Goal: Task Accomplishment & Management: Manage account settings

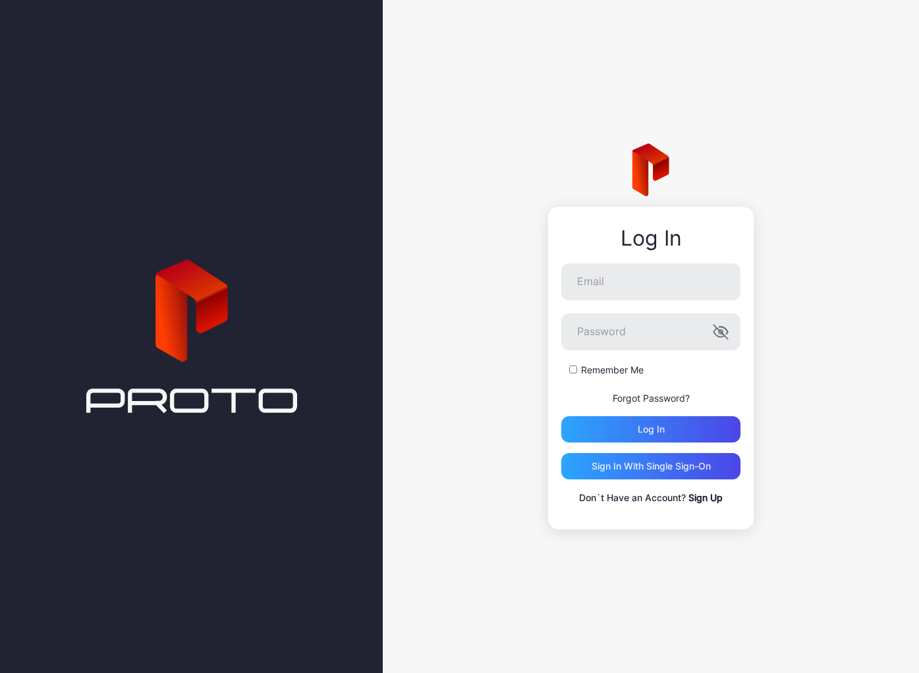
click at [370, 95] on div at bounding box center [191, 336] width 383 height 673
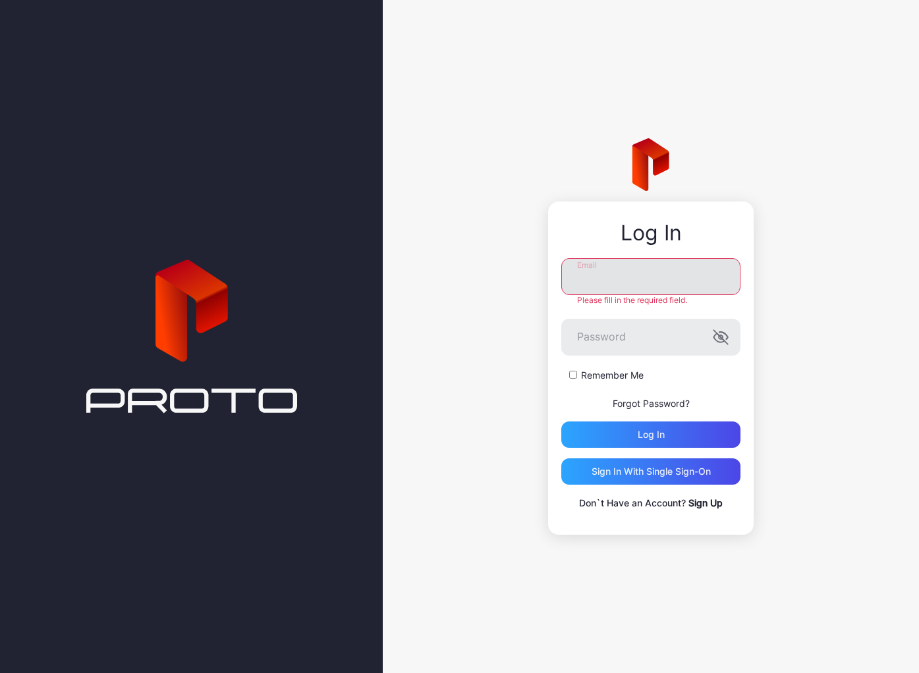
click at [648, 279] on input "Email" at bounding box center [650, 276] width 179 height 37
type input "**********"
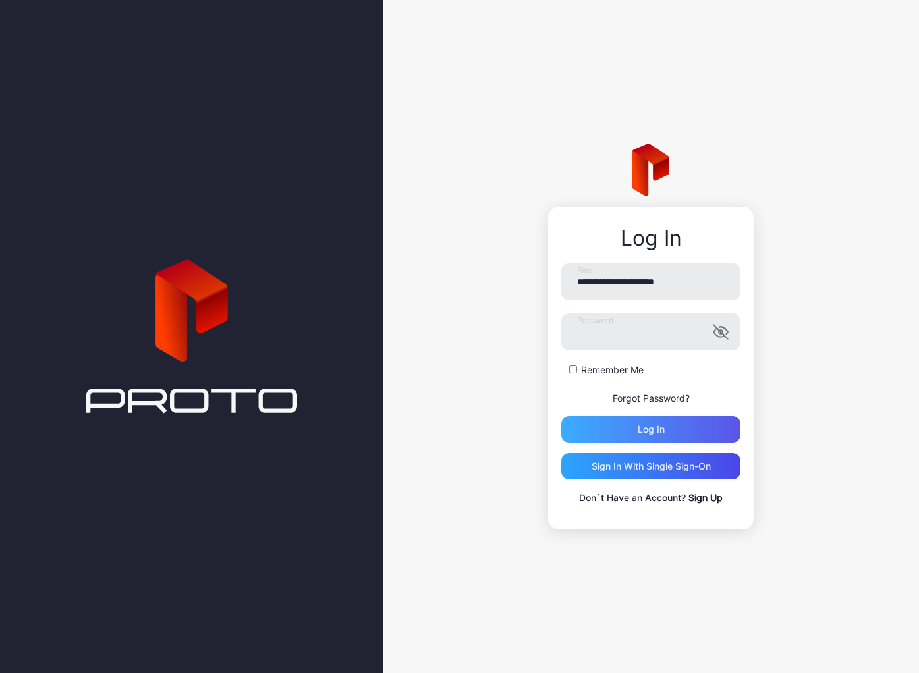
click at [658, 436] on div "Log in" at bounding box center [650, 429] width 179 height 26
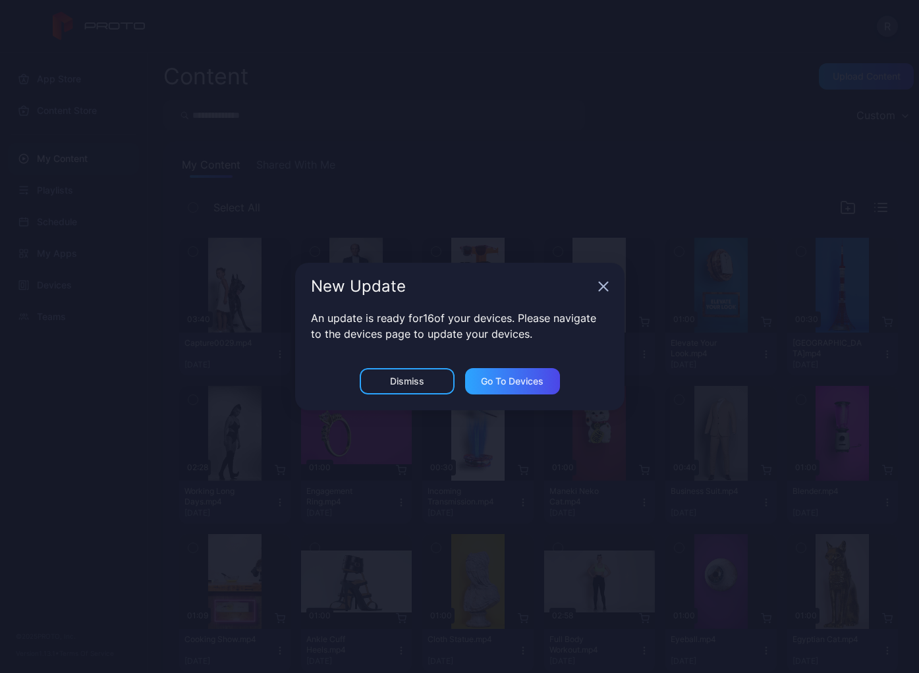
click at [414, 381] on div "Dismiss" at bounding box center [407, 381] width 34 height 11
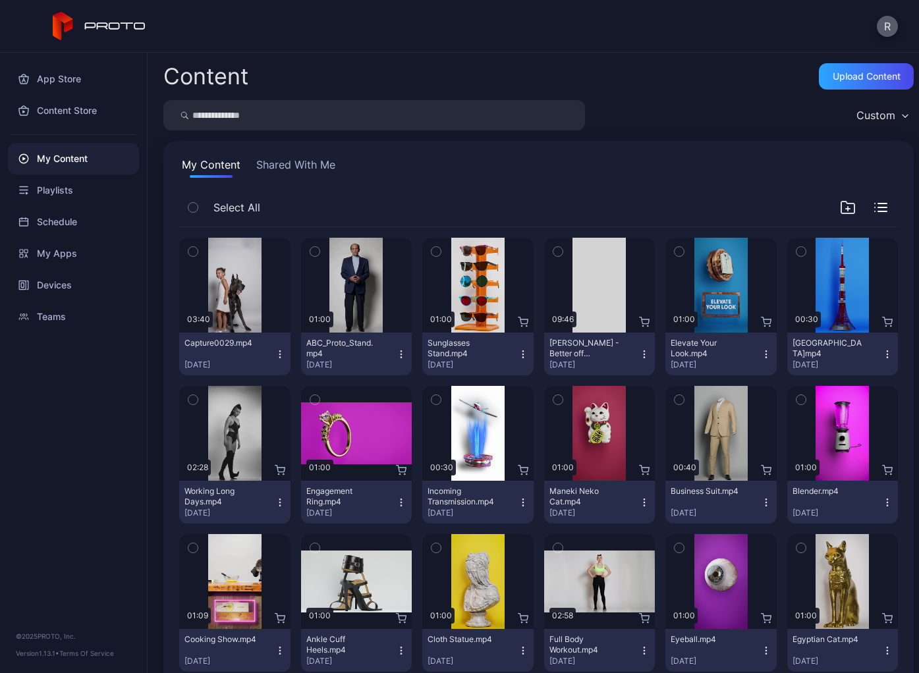
click at [885, 30] on button "R" at bounding box center [887, 26] width 21 height 21
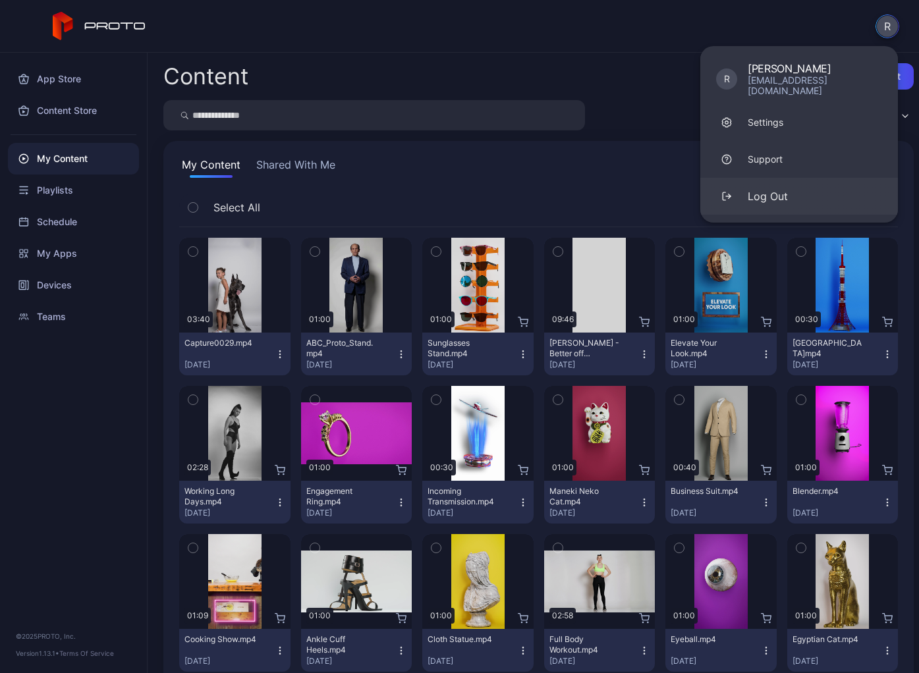
click at [771, 190] on div "Log Out" at bounding box center [768, 196] width 40 height 16
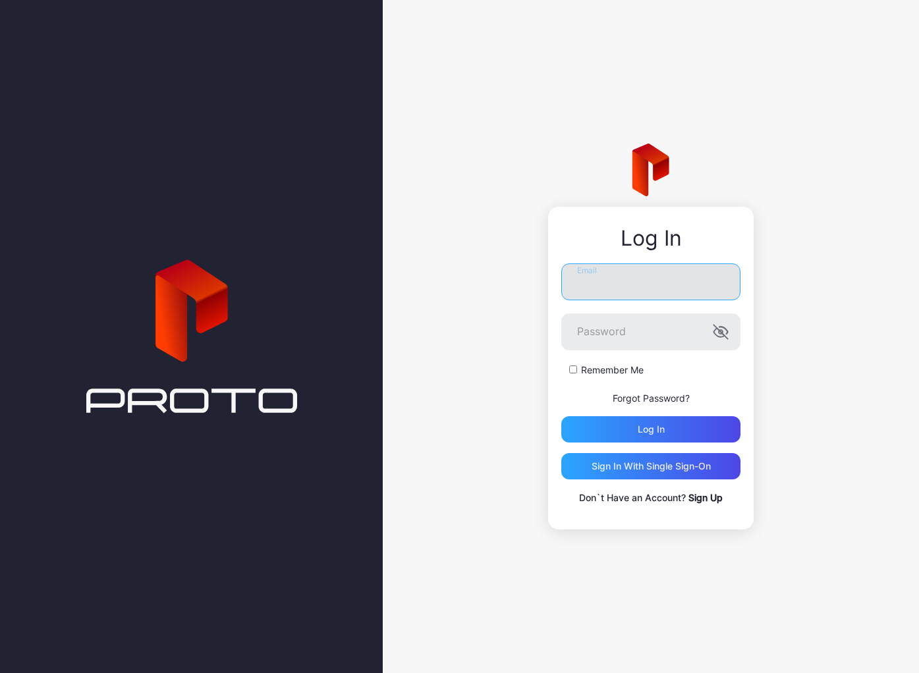
type input "**********"
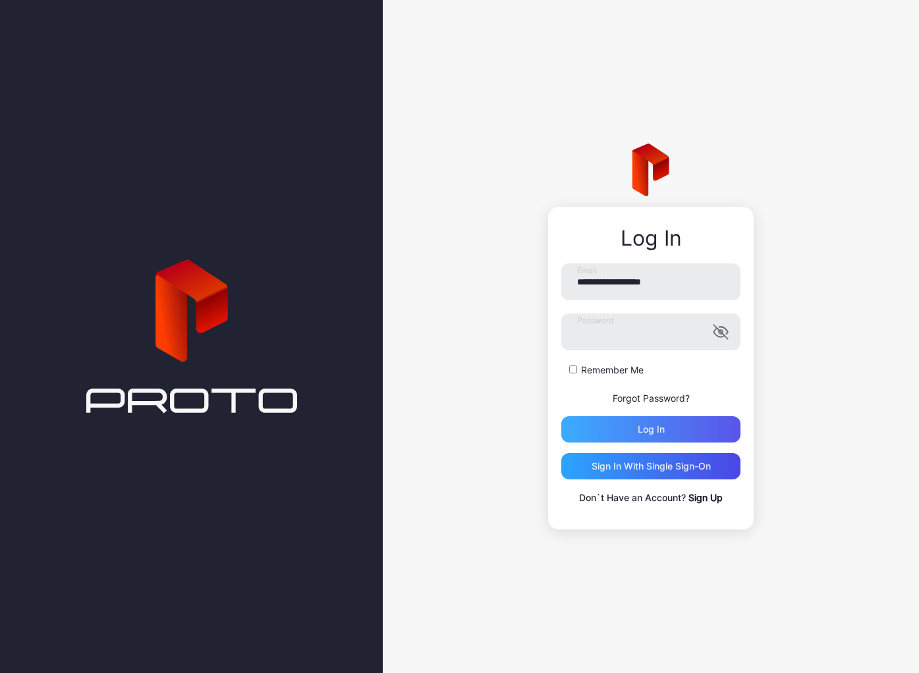
click at [668, 431] on div "Log in" at bounding box center [650, 429] width 179 height 26
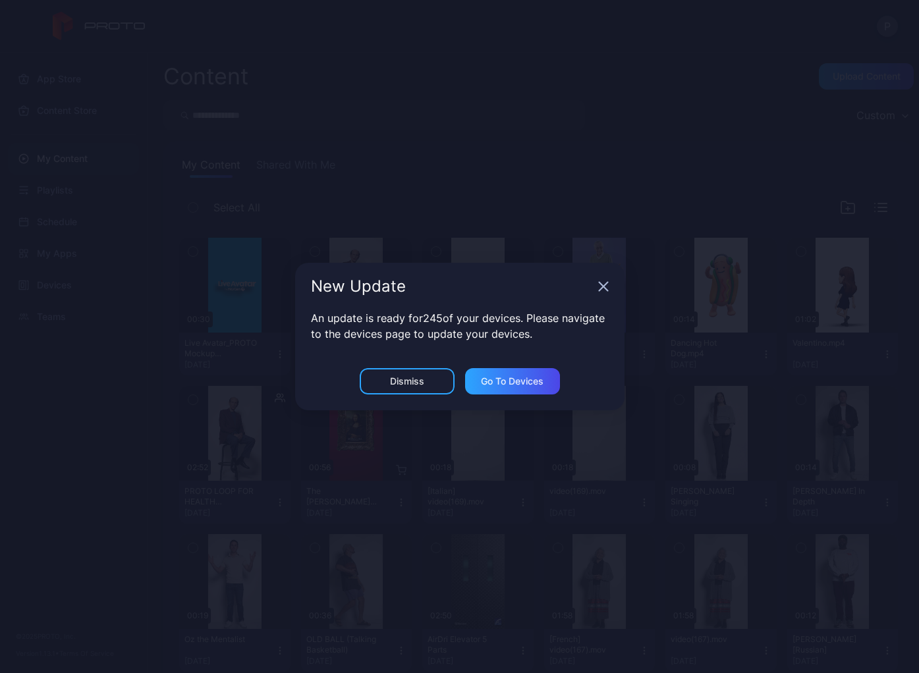
click at [428, 381] on div "Dismiss" at bounding box center [407, 381] width 95 height 26
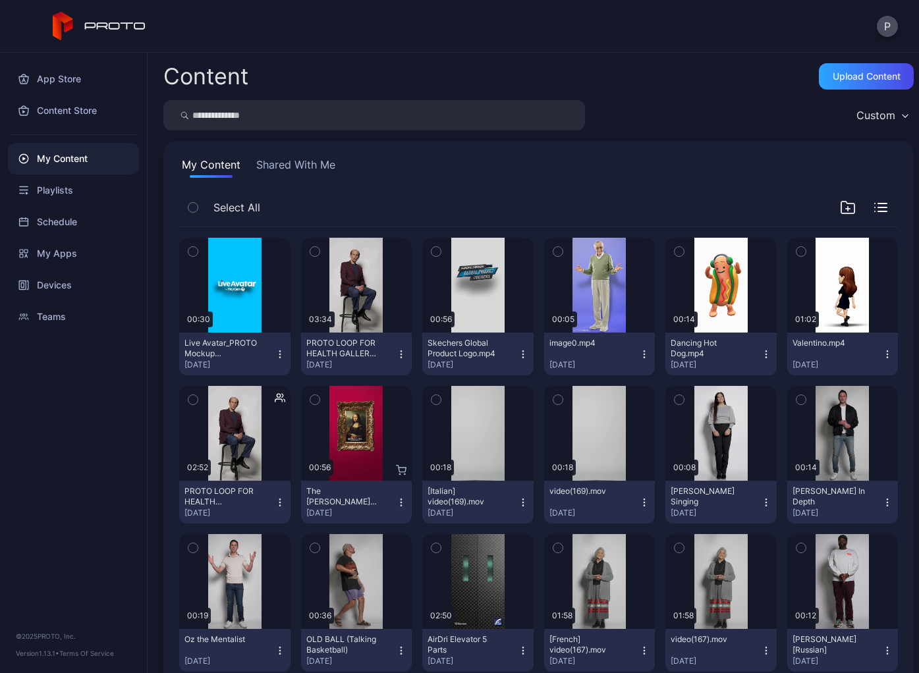
click at [422, 128] on input "search" at bounding box center [374, 115] width 422 height 30
type input "***"
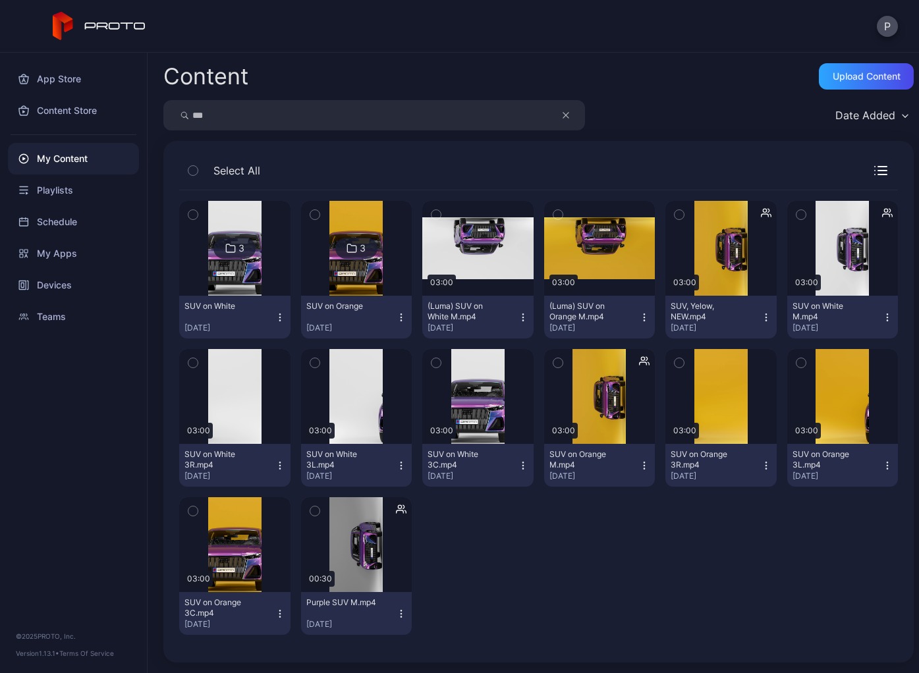
click at [434, 215] on icon "button" at bounding box center [435, 215] width 3 height 2
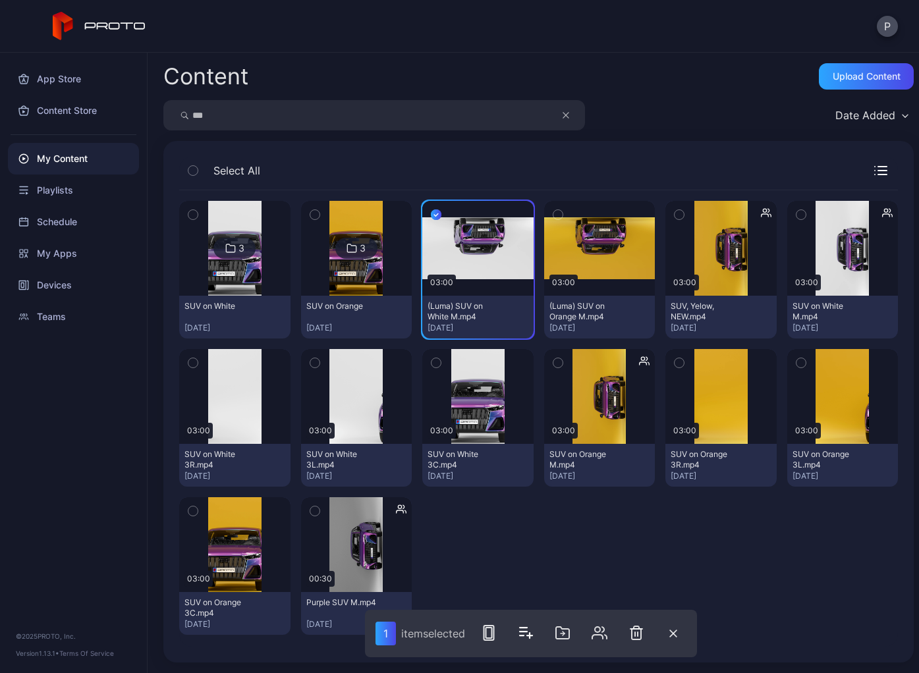
click at [553, 213] on icon "button" at bounding box center [557, 215] width 9 height 14
click at [675, 210] on icon "button" at bounding box center [679, 215] width 9 height 14
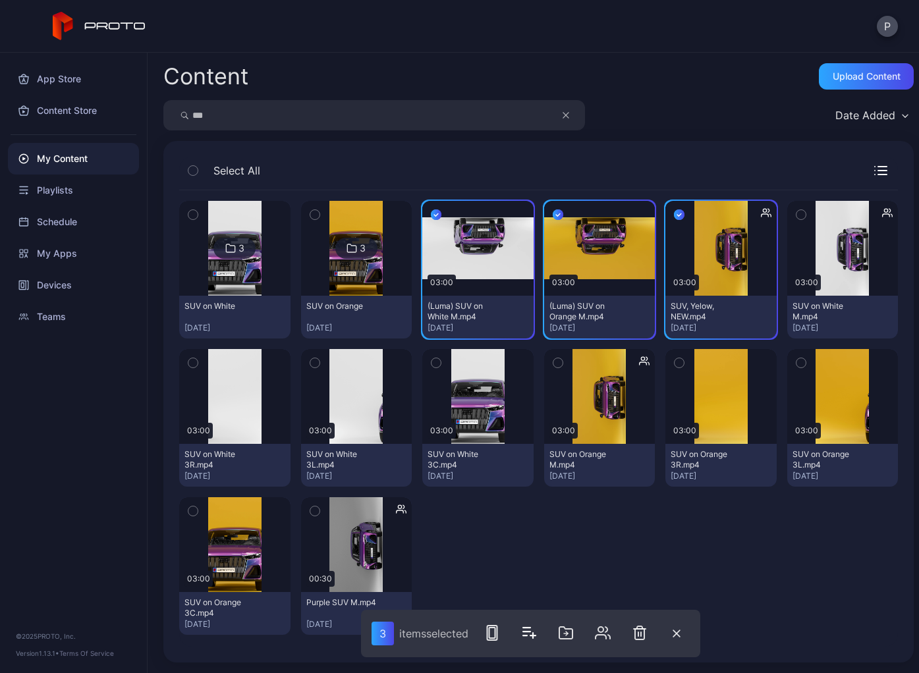
click at [797, 213] on icon "button" at bounding box center [801, 215] width 9 height 14
click at [493, 633] on icon "button" at bounding box center [492, 633] width 16 height 16
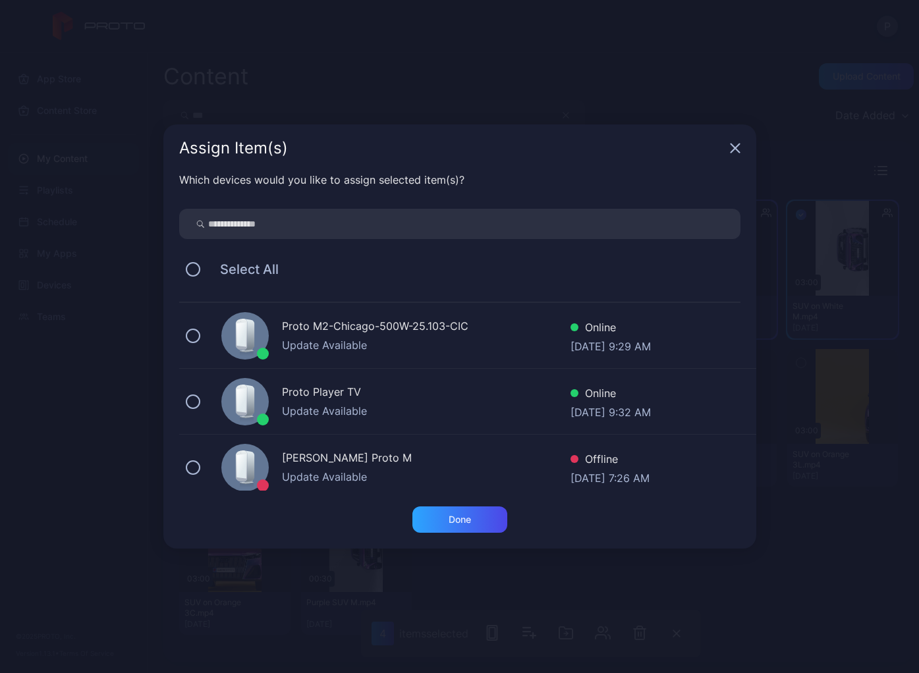
click at [432, 226] on input "search" at bounding box center [459, 224] width 561 height 30
type input "*"
type input "*********"
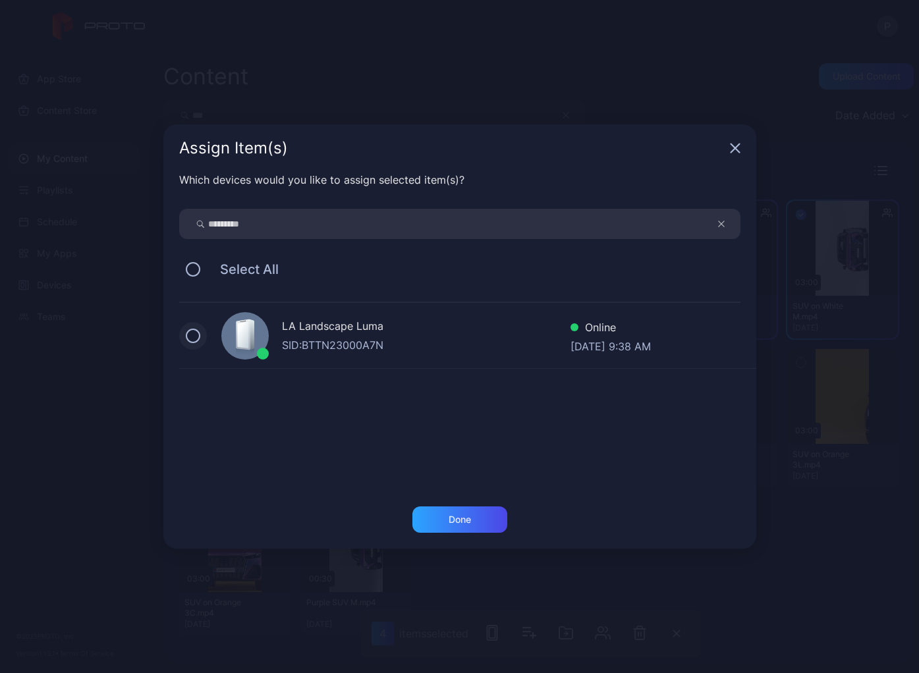
click at [188, 339] on button at bounding box center [193, 336] width 14 height 14
click at [443, 518] on div "Done" at bounding box center [459, 520] width 95 height 26
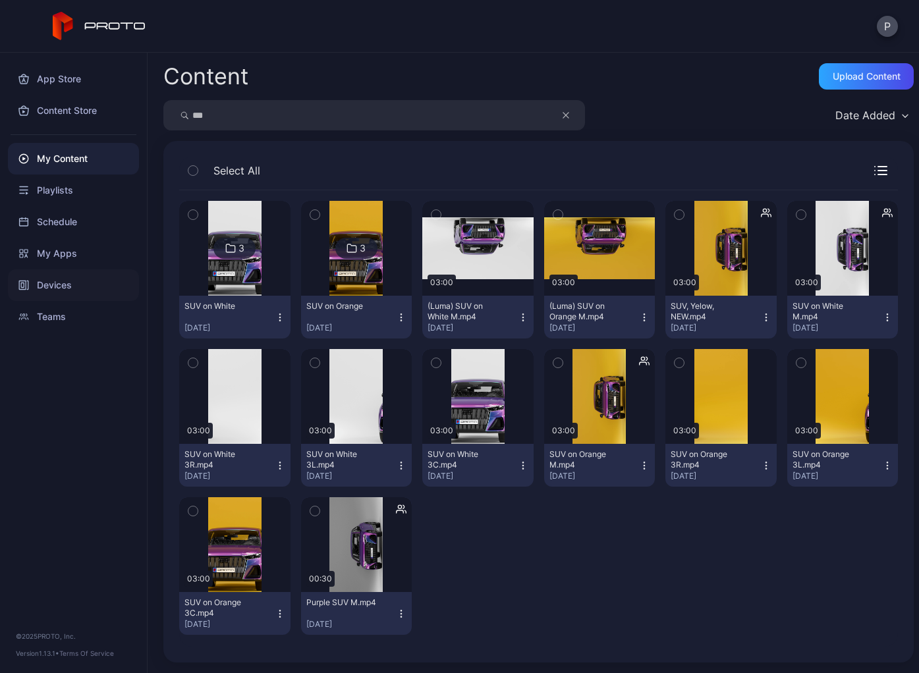
click at [52, 274] on div "Devices" at bounding box center [73, 285] width 131 height 32
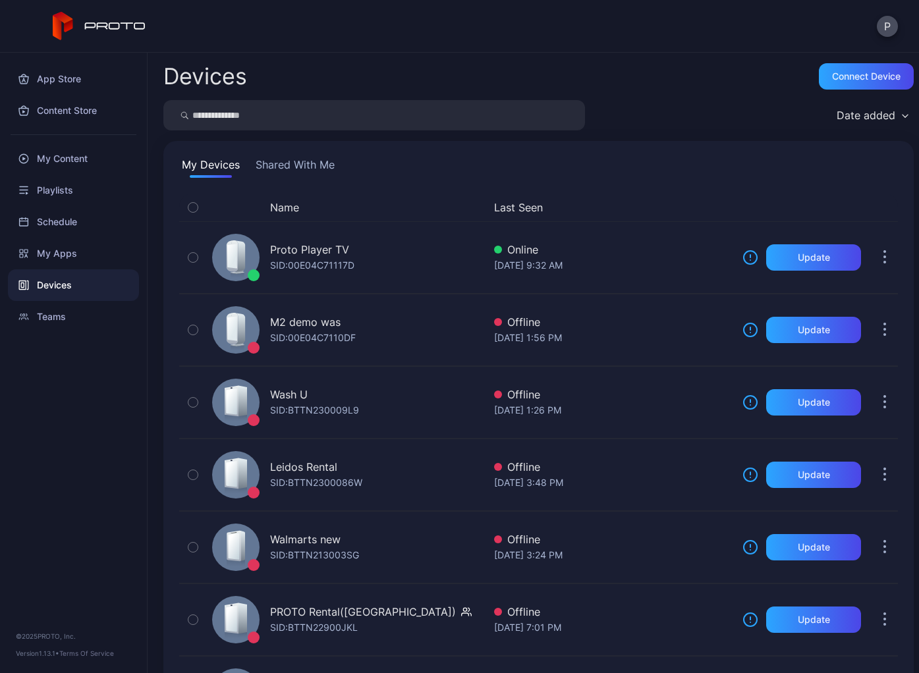
click at [230, 120] on input "search" at bounding box center [374, 115] width 422 height 30
type input "*********"
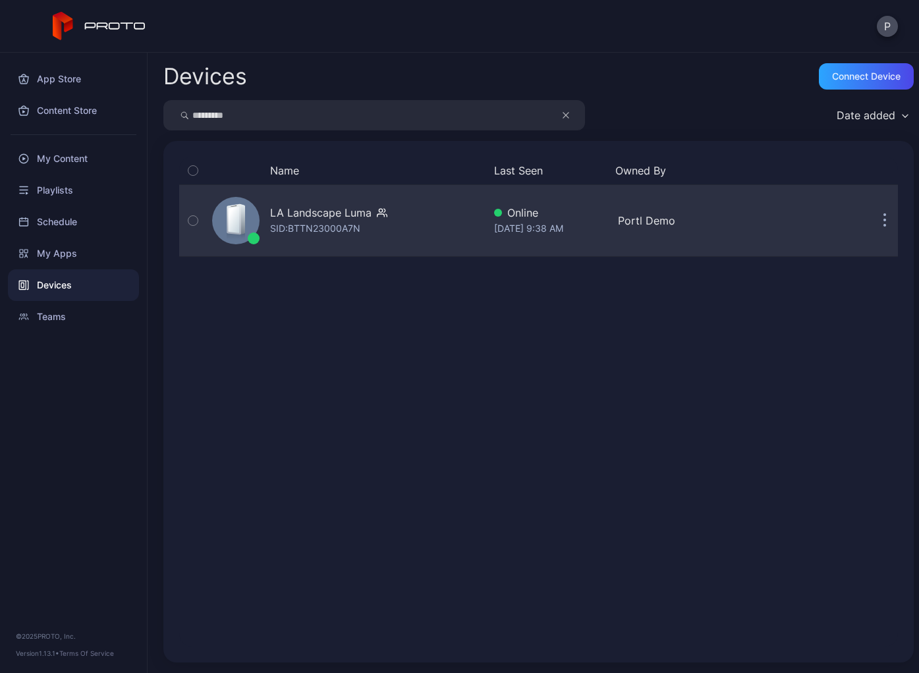
click at [374, 228] on div "LA Landscape [PERSON_NAME]: BTTN23000A7N" at bounding box center [328, 221] width 117 height 32
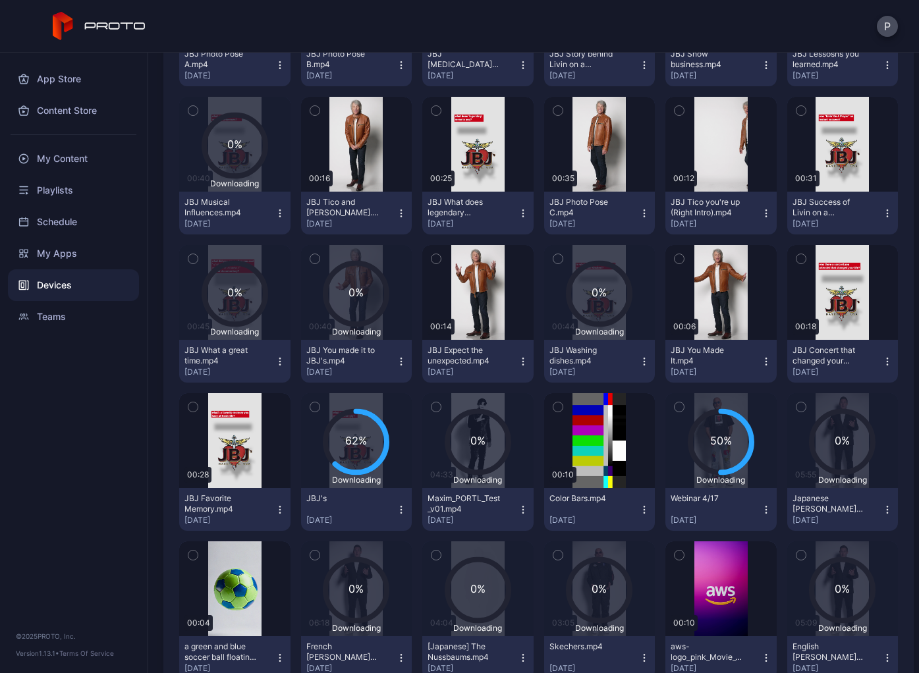
scroll to position [2313, 0]
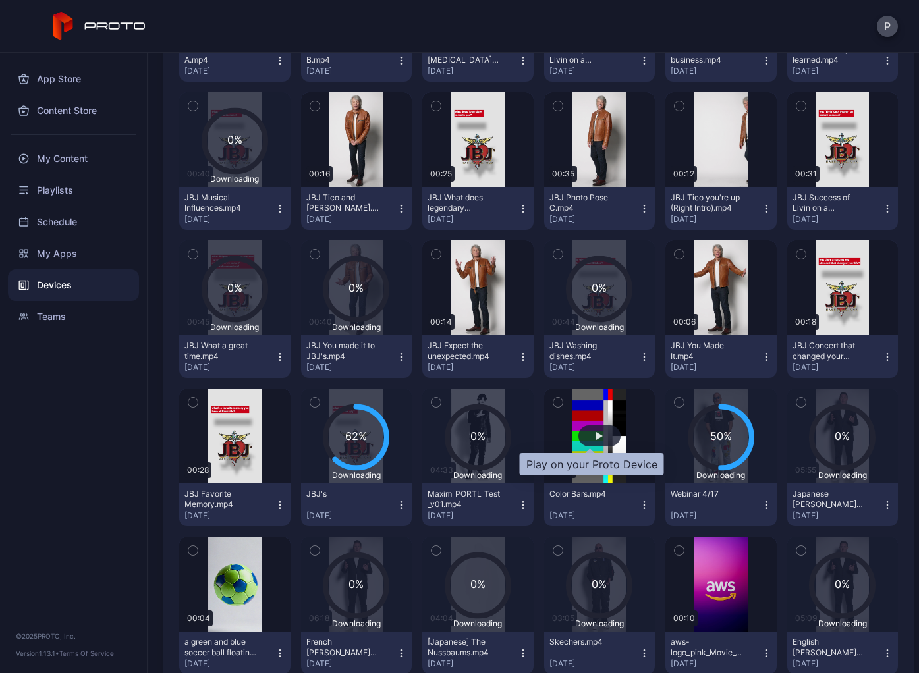
click at [588, 428] on div "button" at bounding box center [599, 436] width 42 height 21
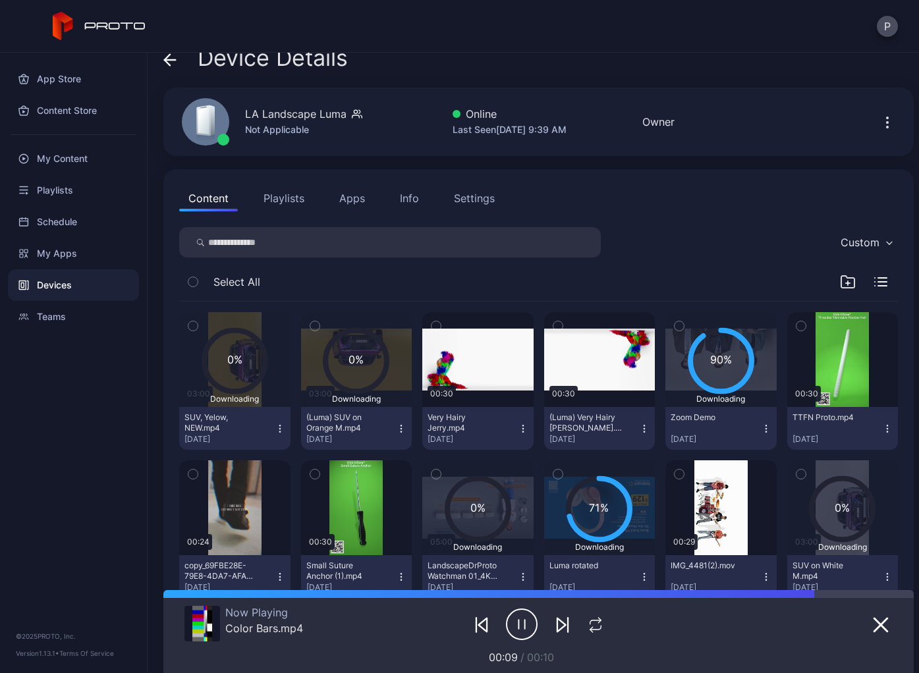
scroll to position [16, 0]
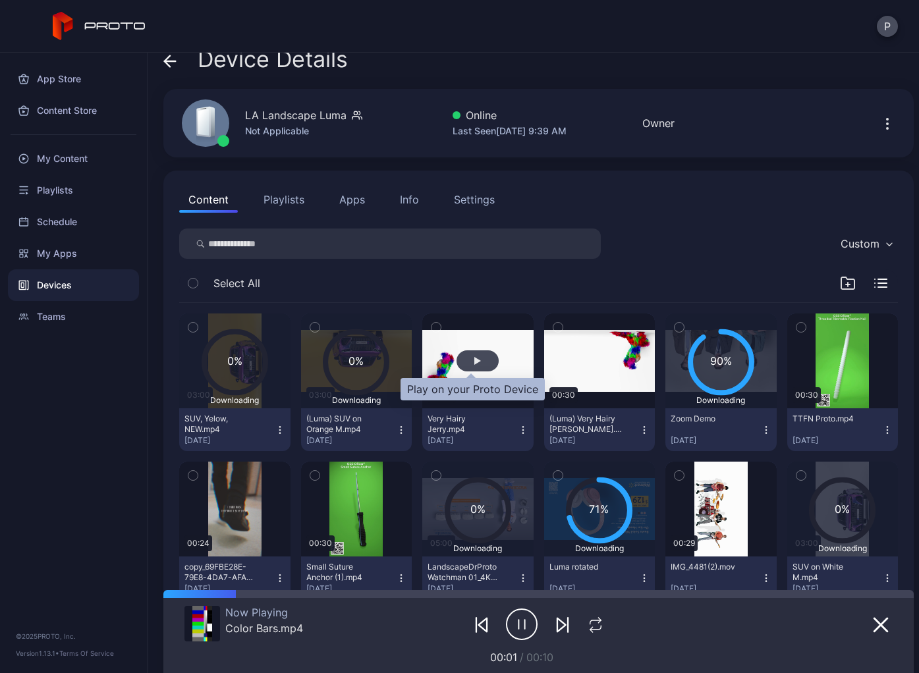
click at [465, 357] on div "button" at bounding box center [478, 360] width 42 height 21
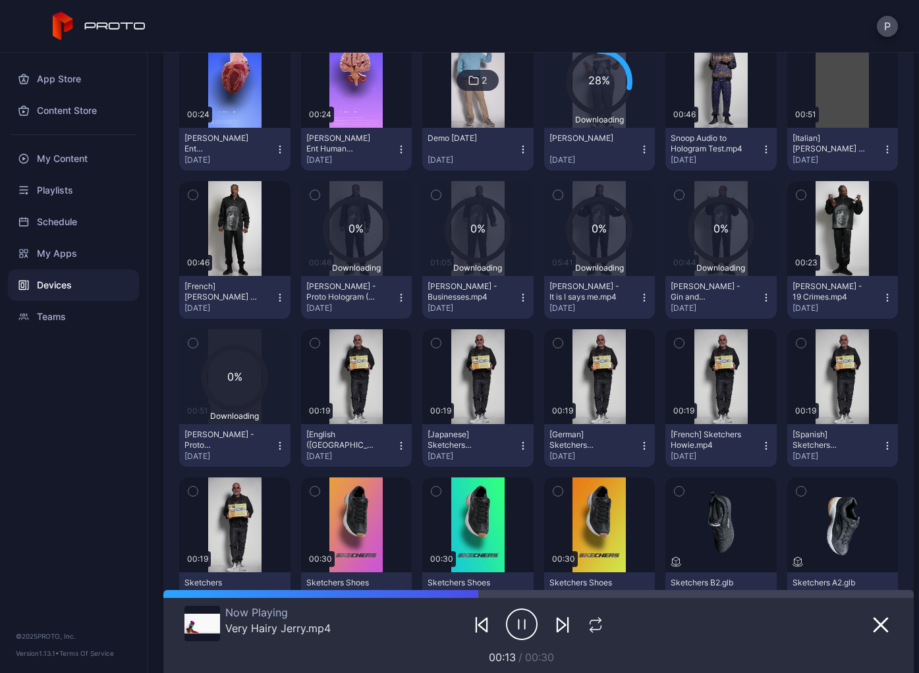
scroll to position [1184, 0]
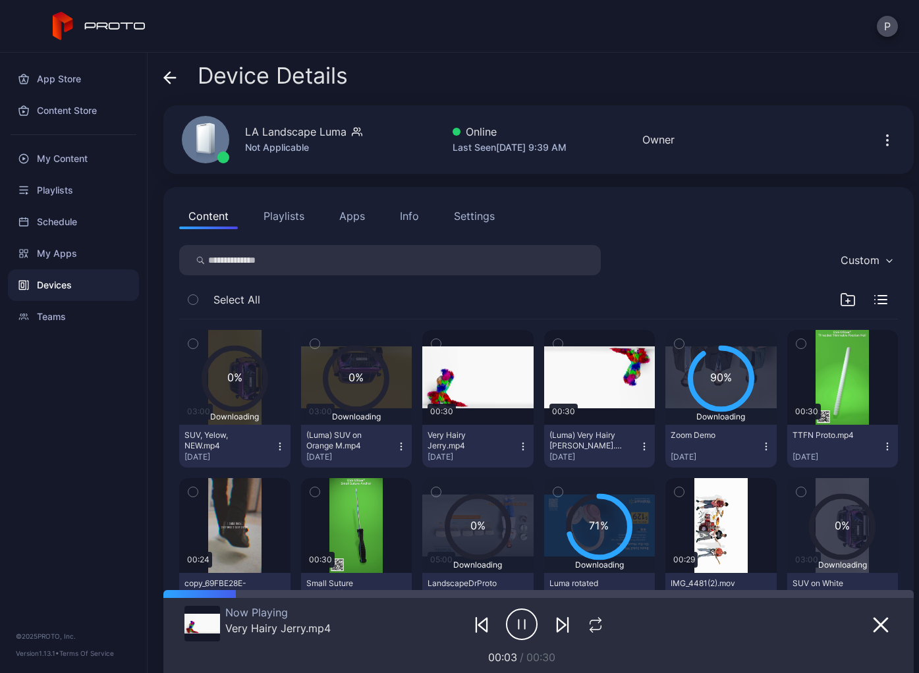
click at [304, 266] on input "search" at bounding box center [390, 260] width 422 height 30
type input "***"
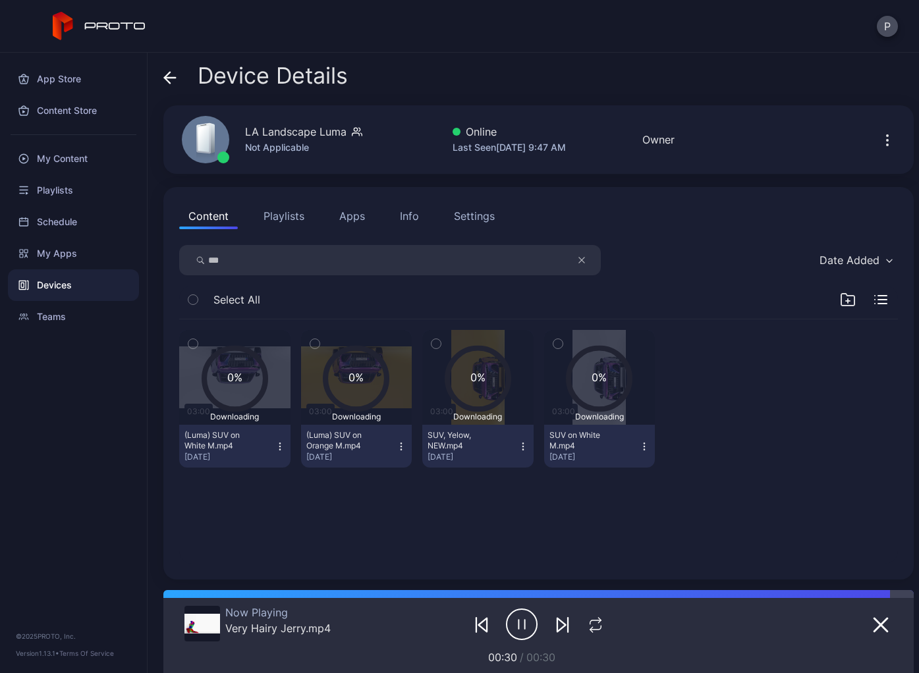
click at [722, 360] on div at bounding box center [720, 399] width 111 height 138
click at [675, 48] on div "P" at bounding box center [459, 26] width 919 height 53
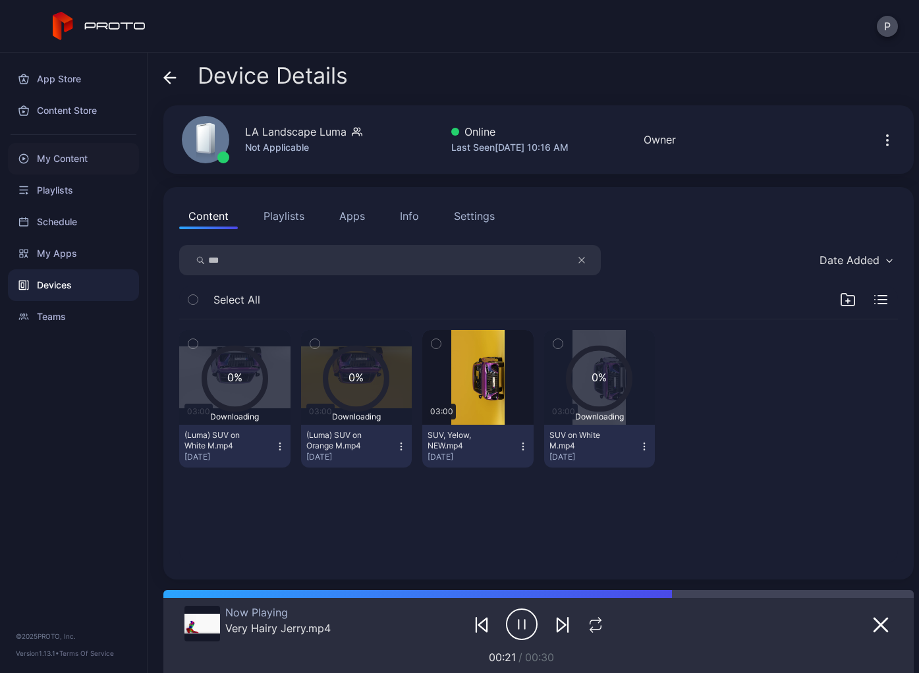
click at [55, 155] on div "My Content" at bounding box center [73, 159] width 131 height 32
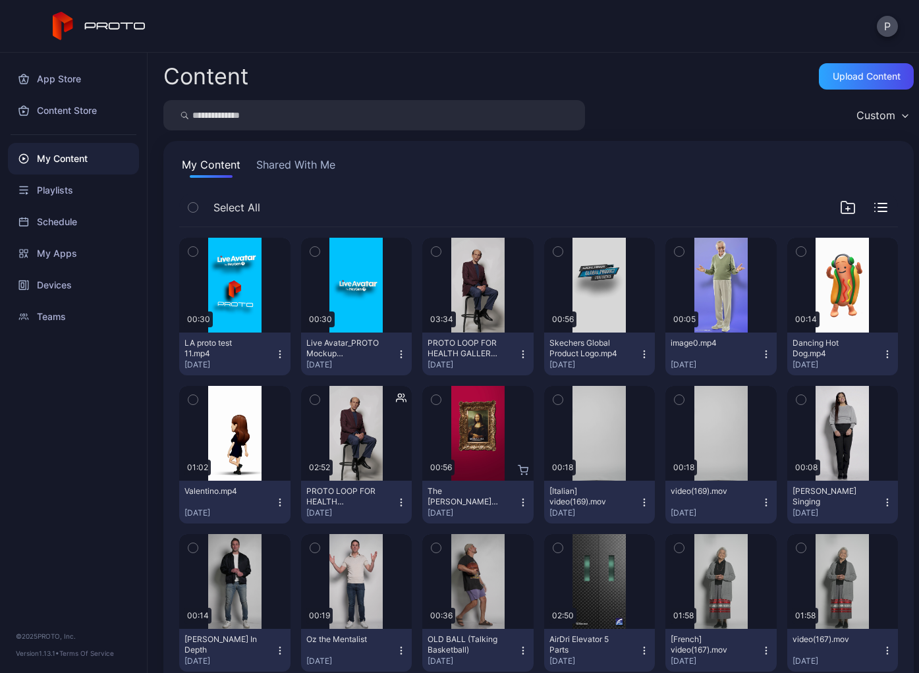
click at [196, 254] on icon "button" at bounding box center [192, 251] width 9 height 14
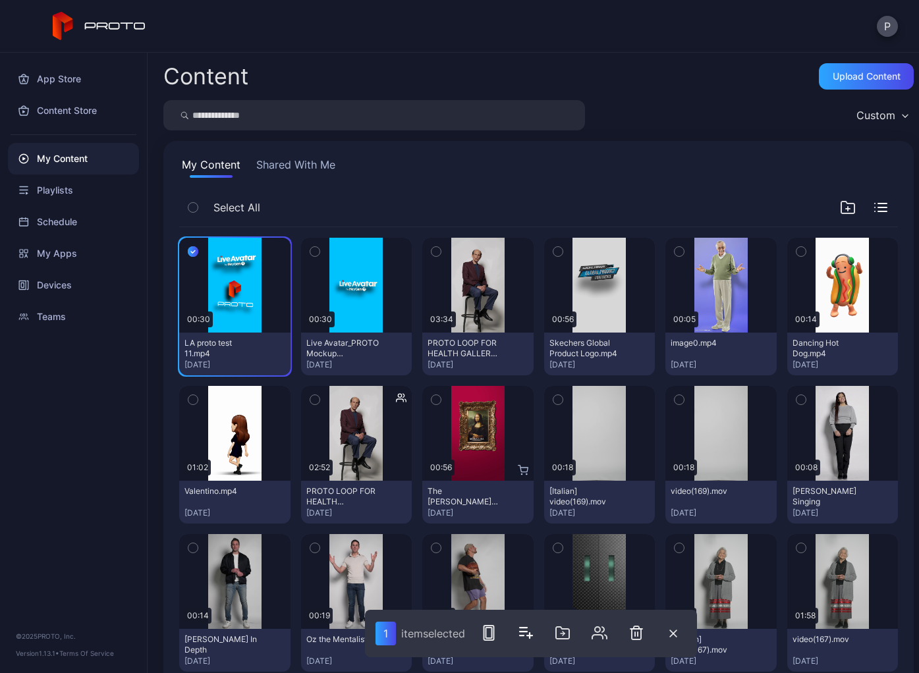
click at [313, 251] on icon "button" at bounding box center [314, 252] width 3 height 2
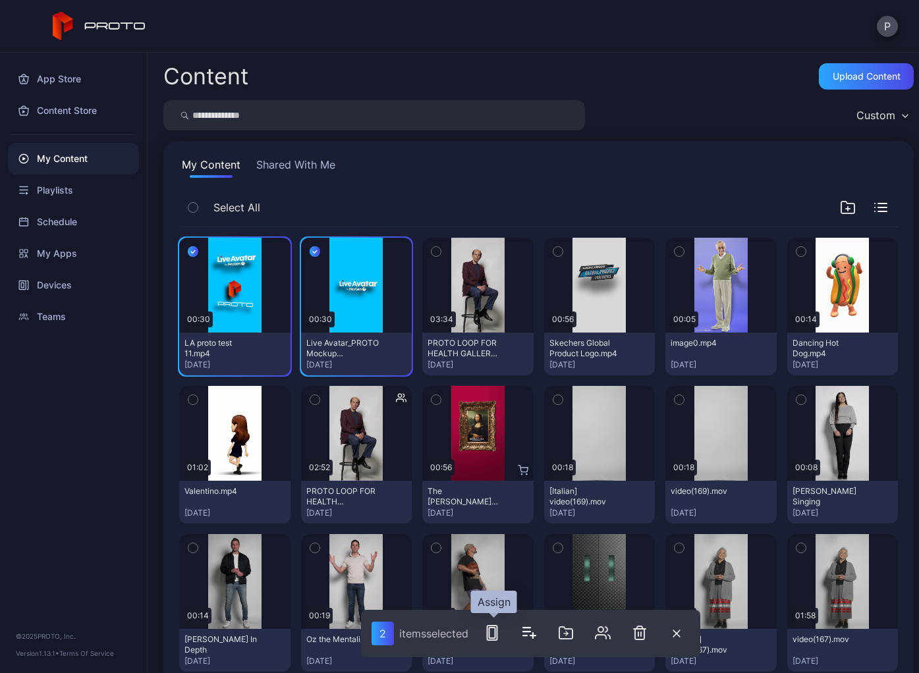
click at [493, 630] on icon "button" at bounding box center [492, 633] width 16 height 16
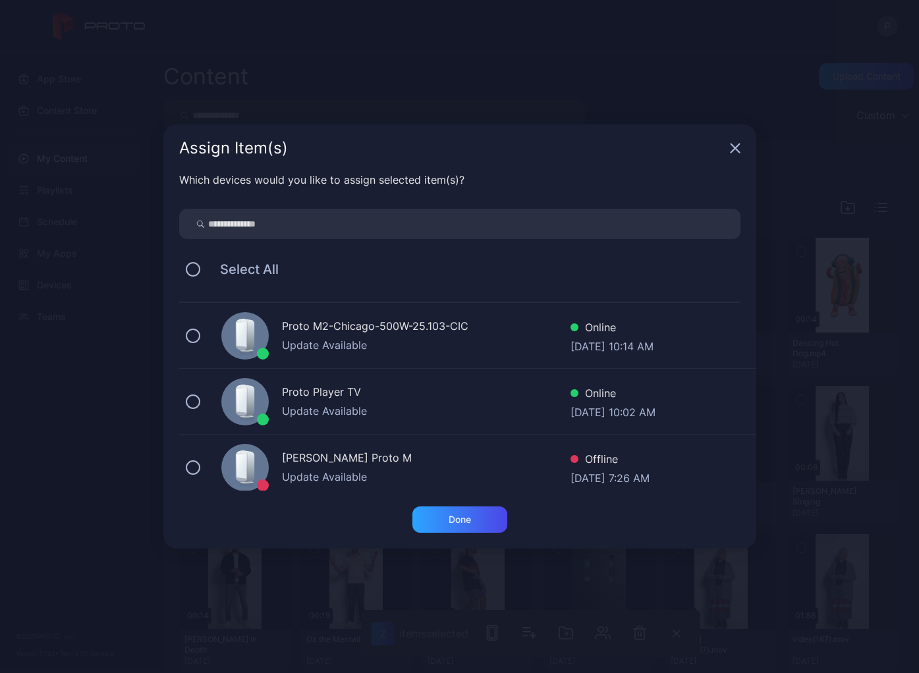
click at [412, 213] on input "search" at bounding box center [459, 224] width 561 height 30
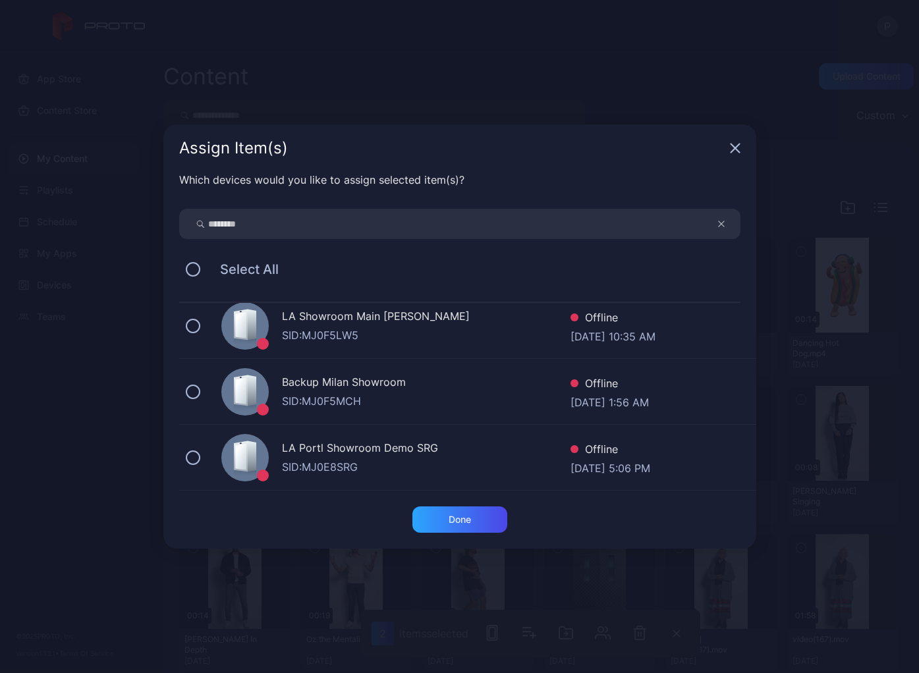
scroll to position [405, 0]
drag, startPoint x: 268, startPoint y: 223, endPoint x: 169, endPoint y: 206, distance: 100.8
click at [168, 206] on div "Which devices would you like to assign selected item(s)? ******** Select All VI…" at bounding box center [459, 339] width 593 height 335
type input "****"
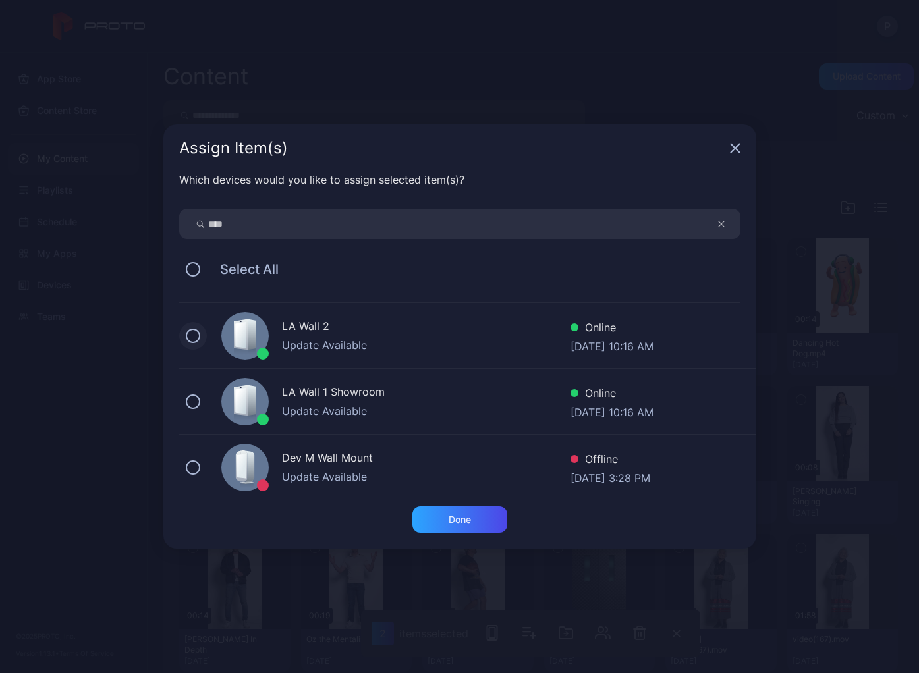
click at [194, 335] on button at bounding box center [193, 336] width 14 height 14
click at [191, 403] on button at bounding box center [193, 402] width 14 height 14
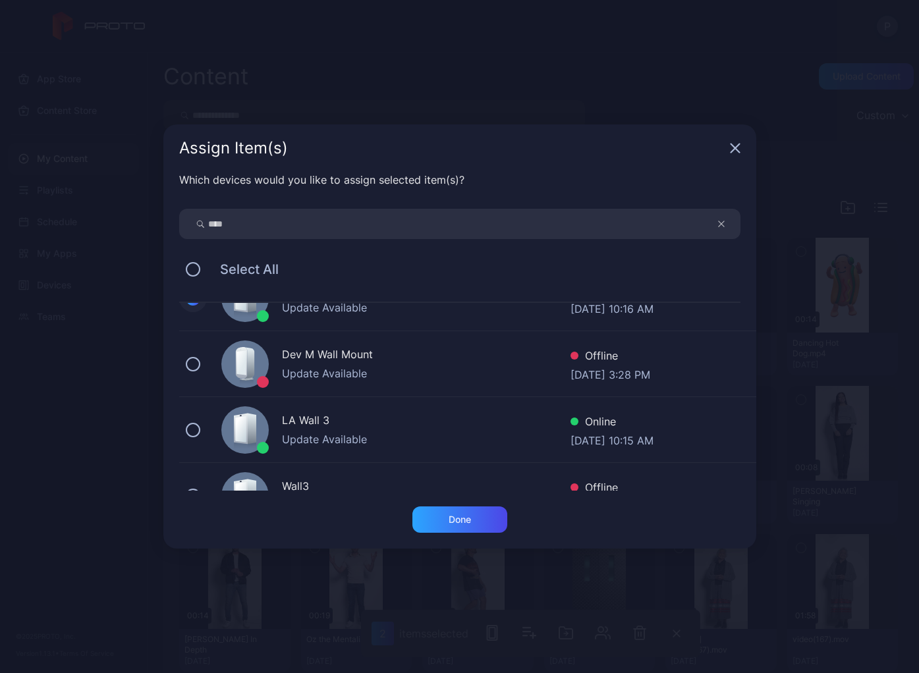
scroll to position [111, 0]
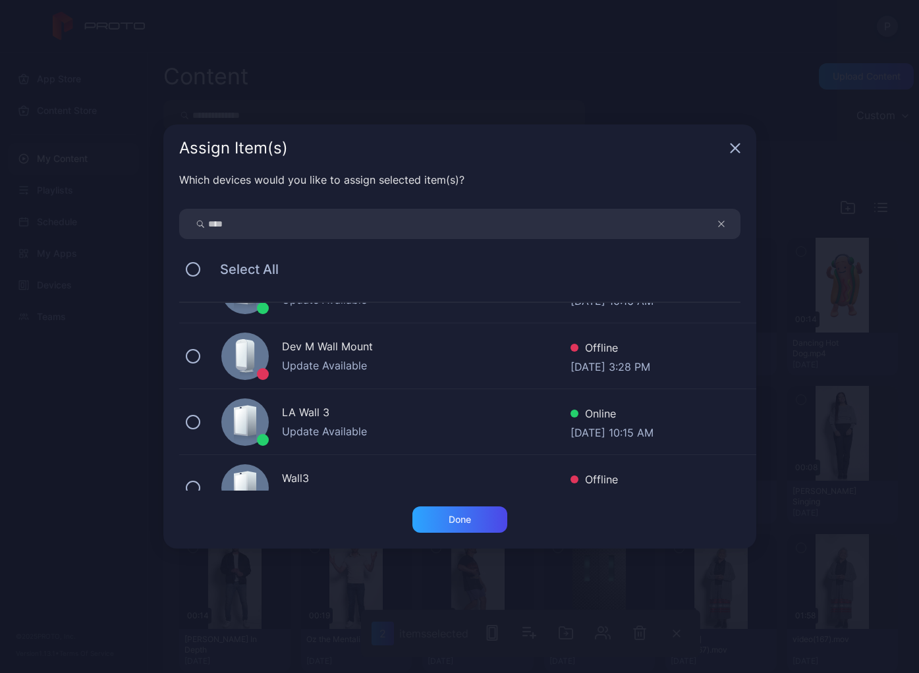
click at [190, 411] on div "LA Wall 3 Update Available Online Sep 18, 2025 at 10:15 AM" at bounding box center [467, 422] width 577 height 66
click at [463, 511] on div "Done" at bounding box center [459, 520] width 95 height 26
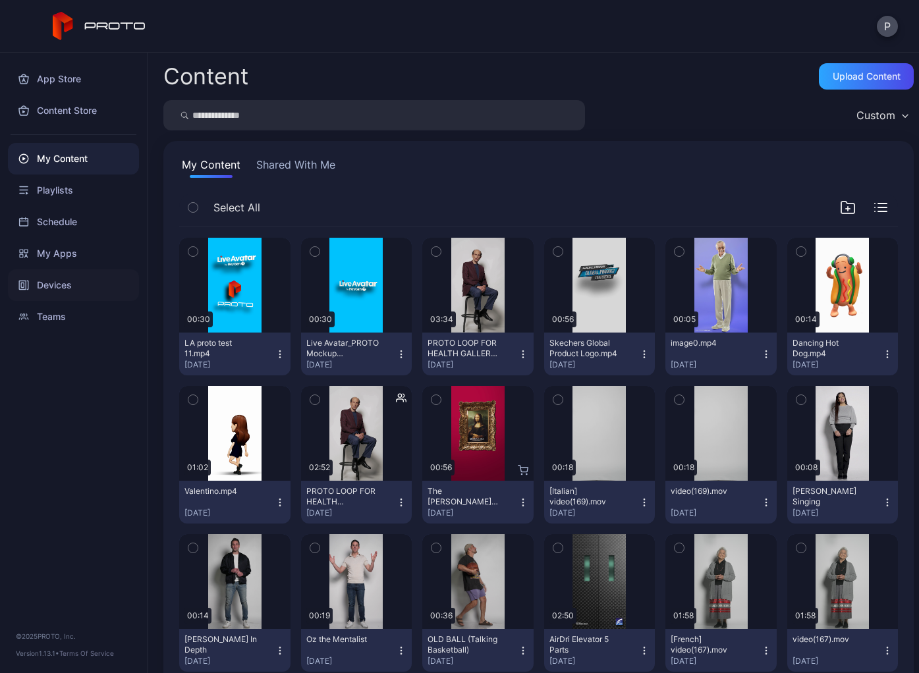
click at [55, 286] on div "Devices" at bounding box center [73, 285] width 131 height 32
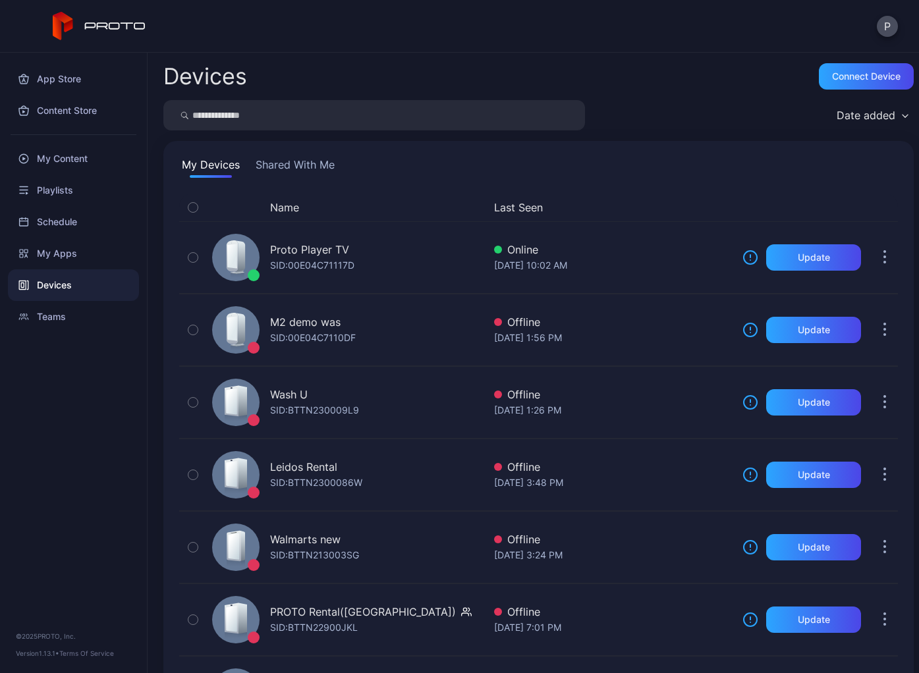
click at [310, 114] on input "search" at bounding box center [374, 115] width 422 height 30
type input "****"
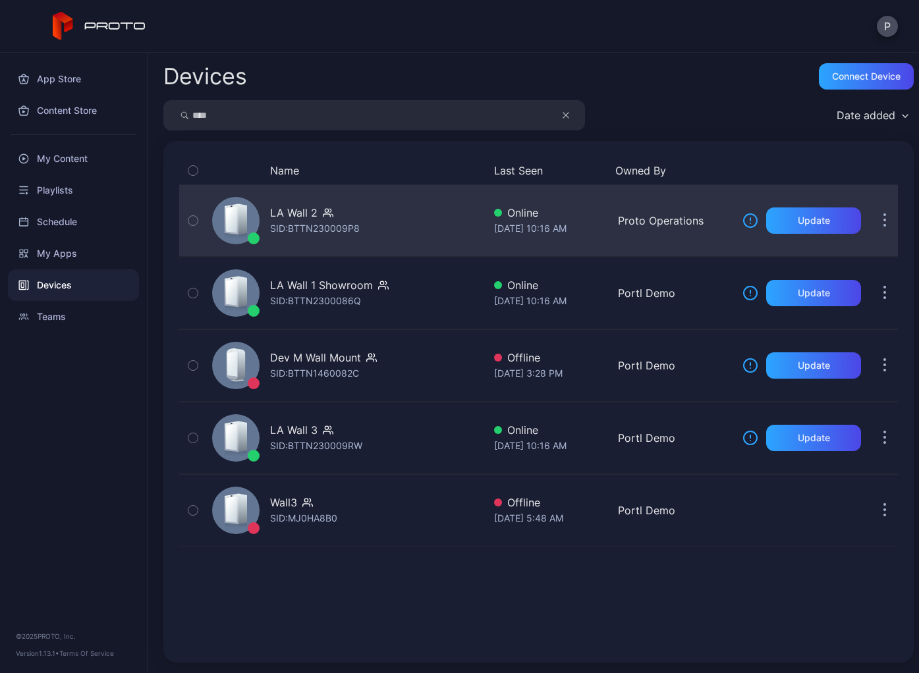
click at [301, 215] on div "LA Wall 2" at bounding box center [293, 213] width 47 height 16
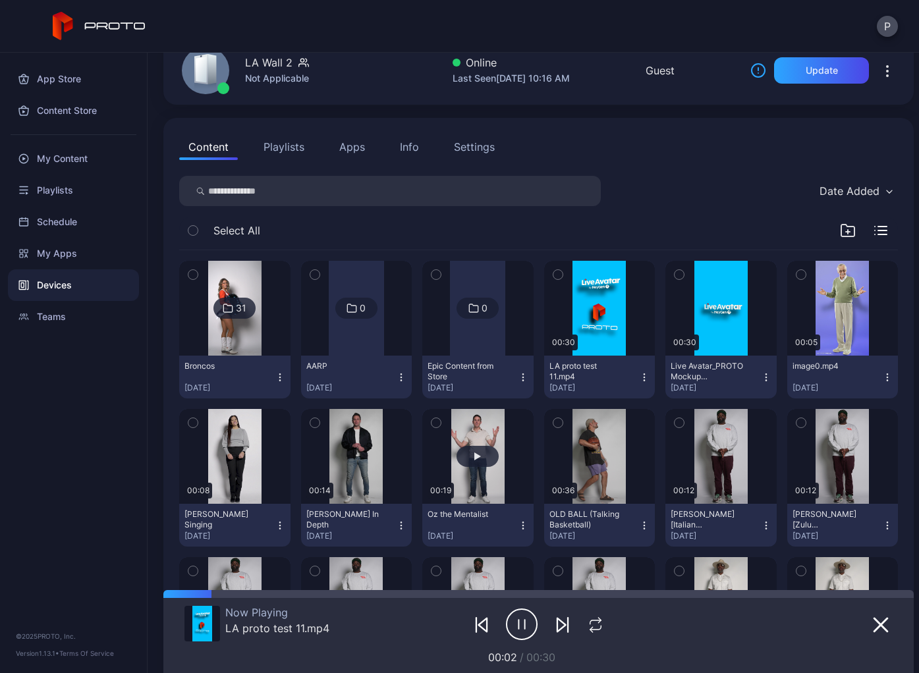
scroll to position [70, 0]
